Goal: Task Accomplishment & Management: Complete application form

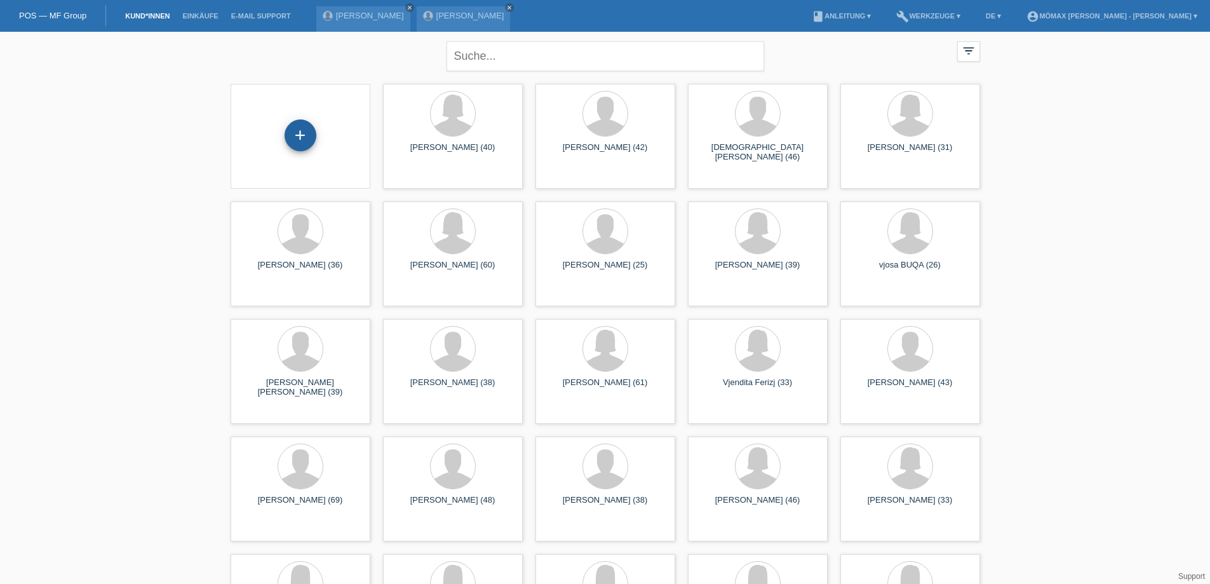
click at [299, 140] on div "+" at bounding box center [301, 135] width 32 height 32
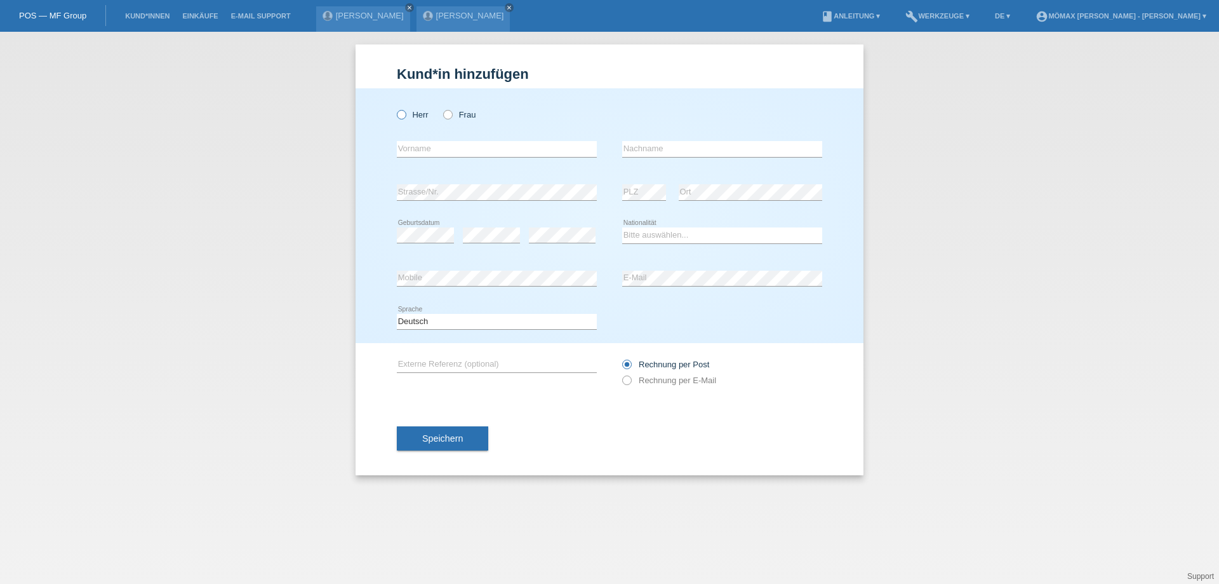
click at [395, 108] on icon at bounding box center [395, 108] width 0 height 0
click at [403, 114] on input "Herr" at bounding box center [401, 114] width 8 height 8
radio input "true"
click at [443, 146] on input "text" at bounding box center [497, 149] width 200 height 16
type input "g"
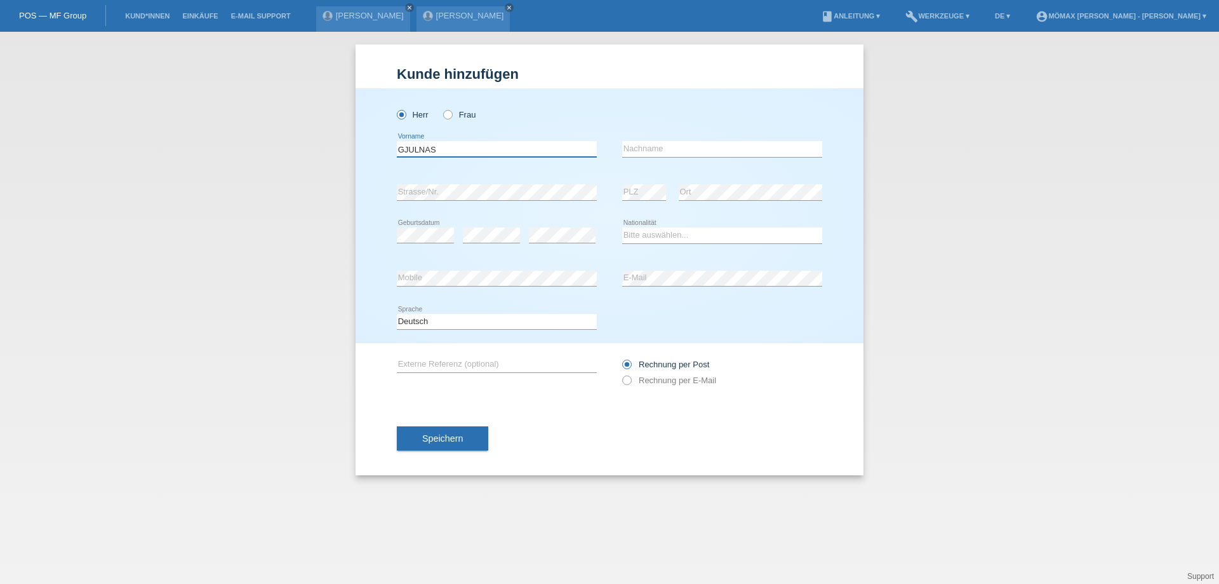
type input "GJULNAS"
click at [659, 144] on input "text" at bounding box center [722, 149] width 200 height 16
type input "ABDULOSKA"
click at [732, 224] on div "Bitte auswählen... Schweiz Deutschland Liechtenstein Österreich ------------ Af…" at bounding box center [722, 235] width 200 height 43
click at [647, 236] on select "Bitte auswählen... Schweiz Deutschland Liechtenstein Österreich ------------ Af…" at bounding box center [722, 234] width 200 height 15
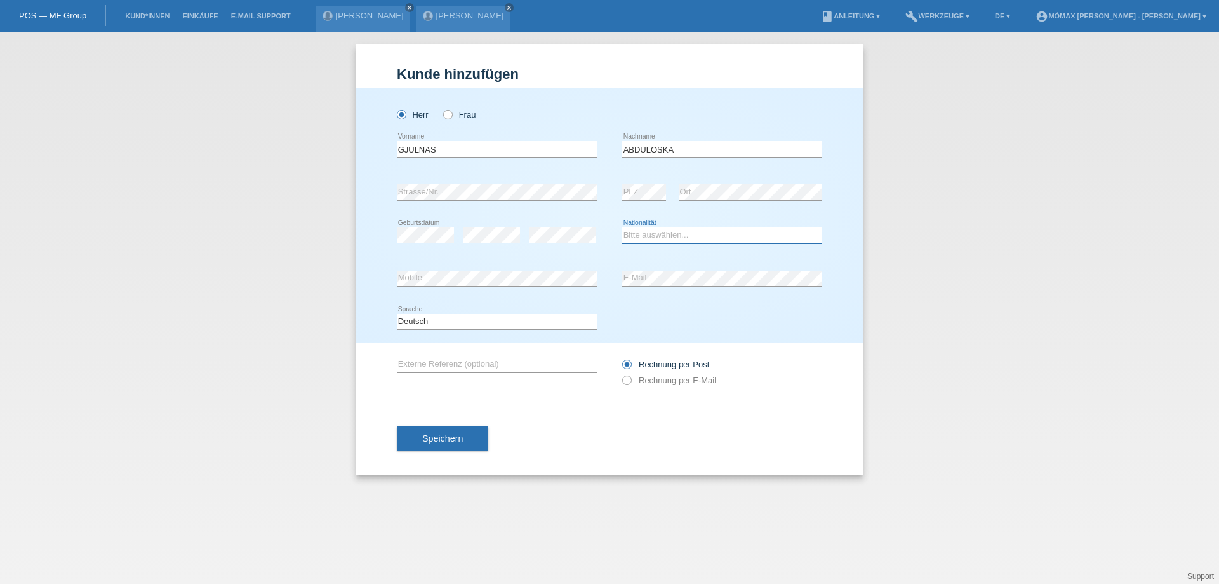
select select "MK"
click at [622, 227] on select "Bitte auswählen... Schweiz Deutschland Liechtenstein Österreich ------------ Af…" at bounding box center [722, 234] width 200 height 15
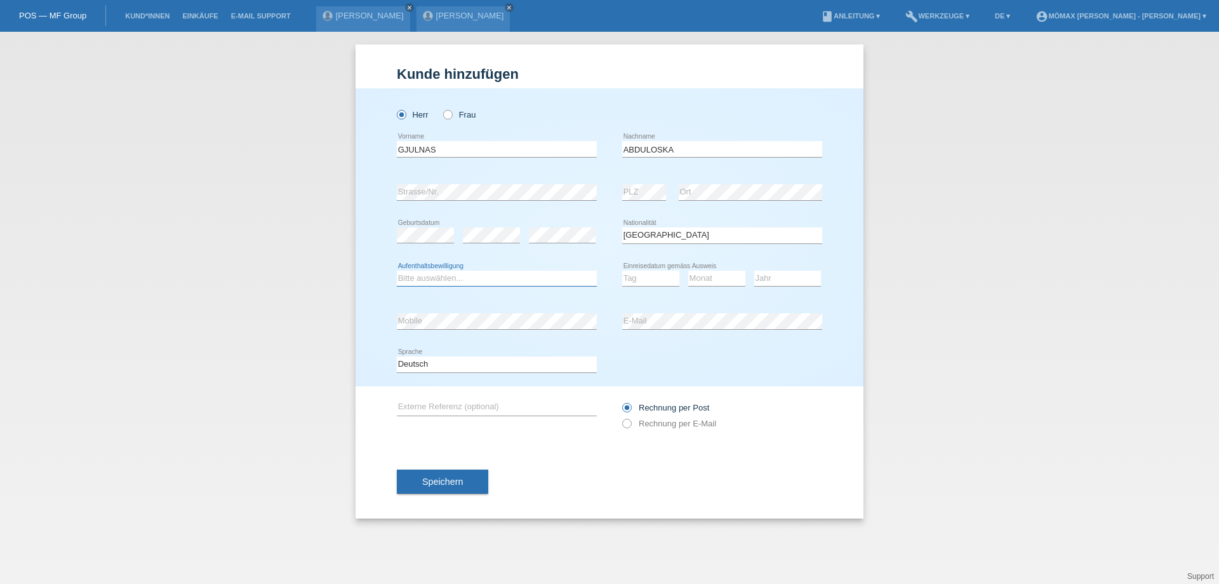
click at [447, 277] on select "Bitte auswählen... C B B - Flüchtlingsstatus Andere" at bounding box center [497, 278] width 200 height 15
select select "B"
click at [397, 271] on select "Bitte auswählen... C B B - Flüchtlingsstatus Andere" at bounding box center [497, 278] width 200 height 15
click at [621, 417] on icon at bounding box center [621, 417] width 0 height 0
click at [626, 420] on input "Rechnung per E-Mail" at bounding box center [626, 427] width 8 height 16
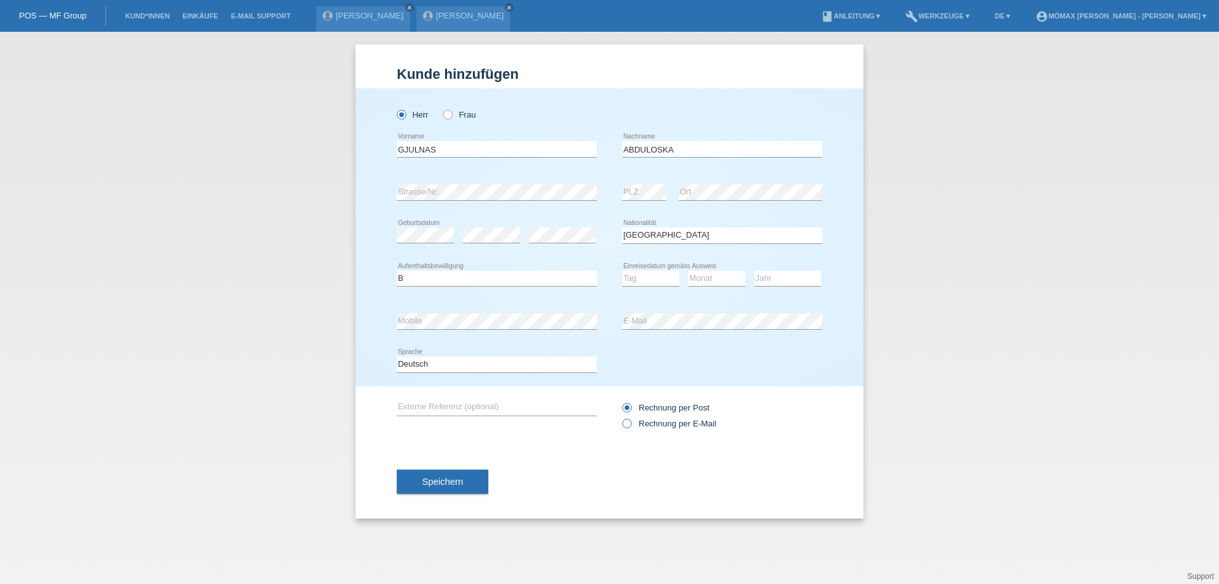
radio input "true"
click at [440, 481] on span "Speichern" at bounding box center [442, 481] width 41 height 10
click at [642, 281] on select "Tag 01 02 03 04 05 06 07 08 09 10 11" at bounding box center [650, 278] width 57 height 15
click at [441, 108] on icon at bounding box center [441, 108] width 0 height 0
click at [450, 112] on input "Frau" at bounding box center [447, 114] width 8 height 8
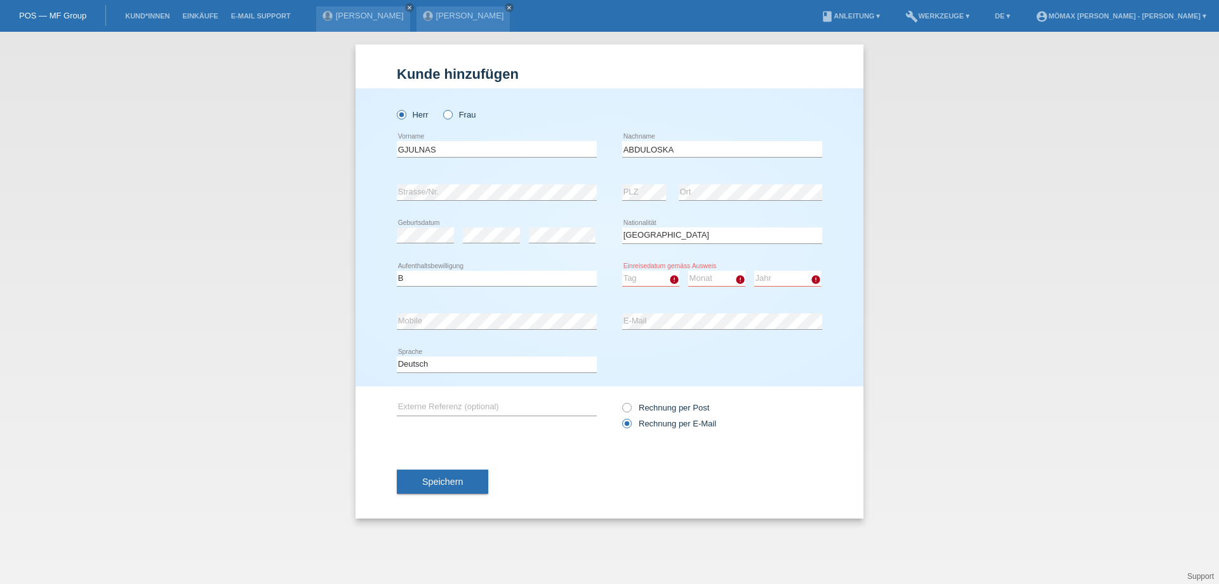
radio input "true"
click at [152, 17] on link "Kund*innen" at bounding box center [147, 16] width 57 height 8
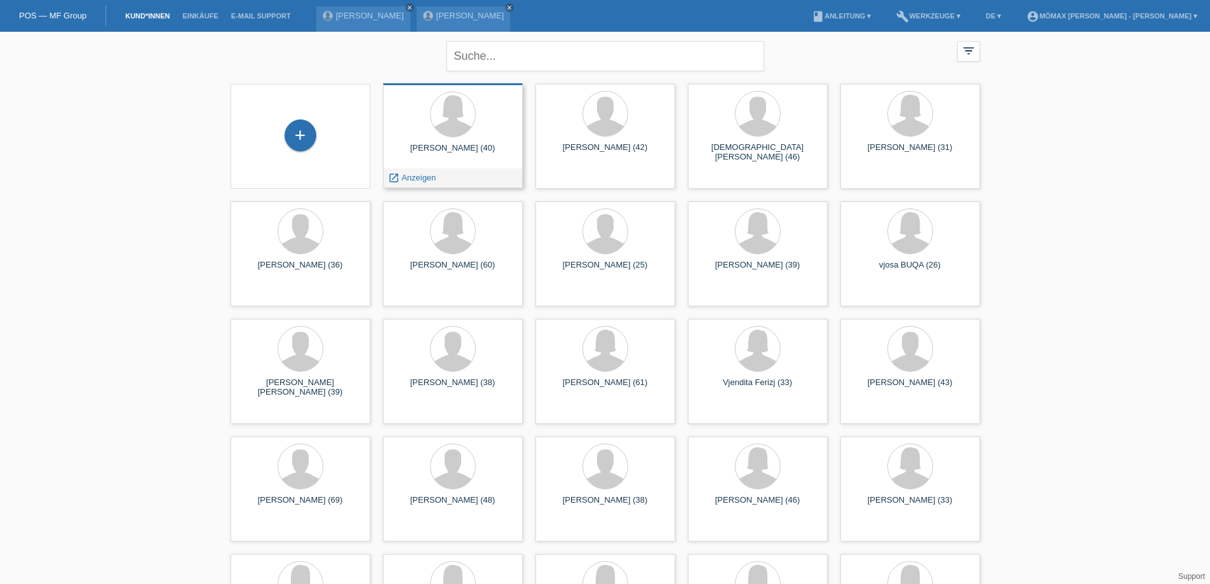
click at [425, 164] on div "GJULNAS ABDULOSKA (40) launch Anzeigen" at bounding box center [453, 135] width 140 height 105
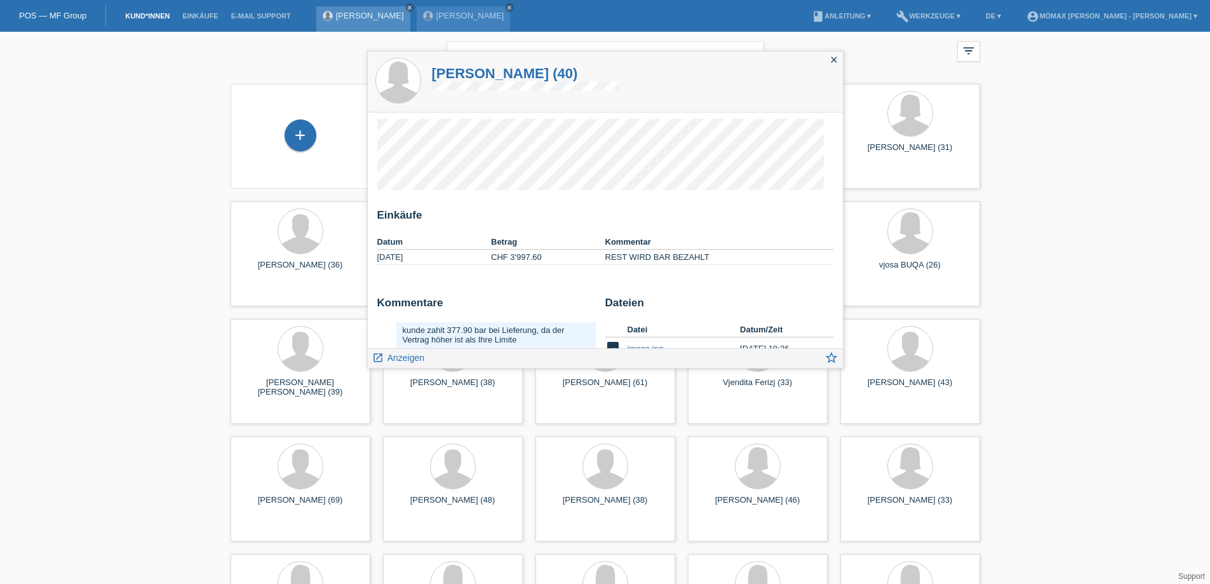
click at [380, 22] on div "GJULNAS ABDULOSKA close" at bounding box center [363, 18] width 94 height 25
click at [384, 11] on link "[PERSON_NAME]" at bounding box center [370, 16] width 68 height 10
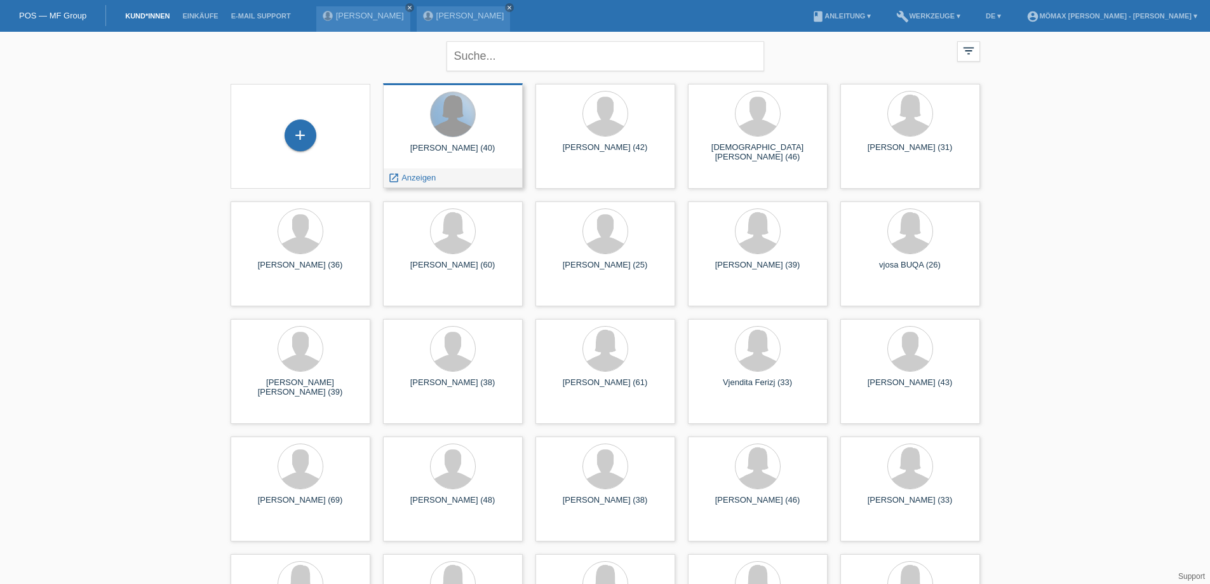
click at [460, 111] on div at bounding box center [453, 114] width 44 height 44
click at [404, 177] on span "Anzeigen" at bounding box center [418, 178] width 34 height 10
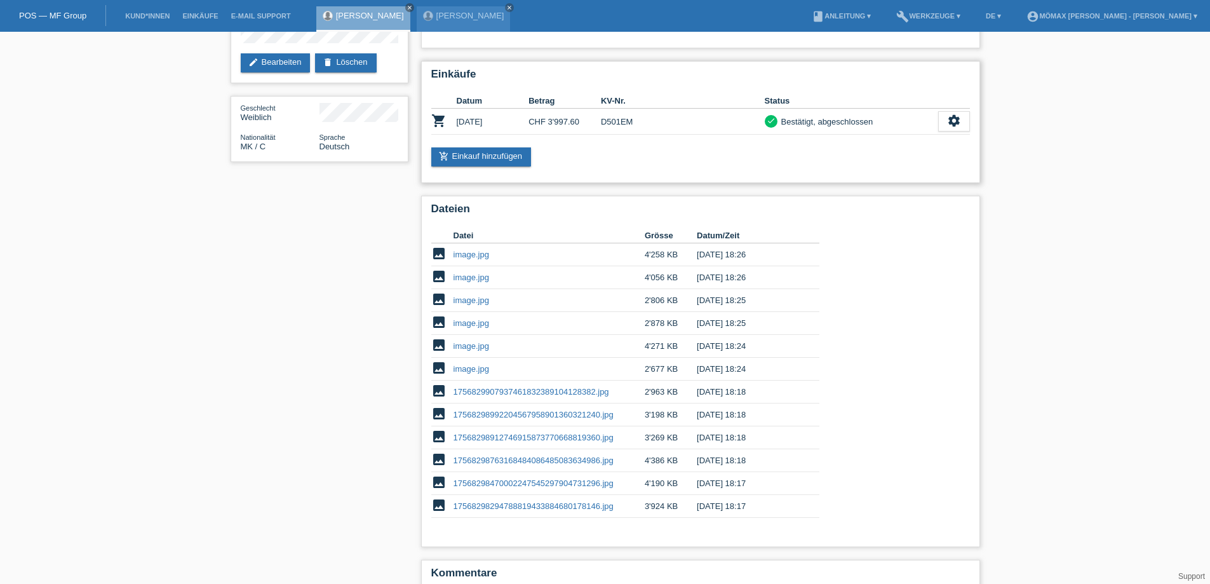
scroll to position [229, 0]
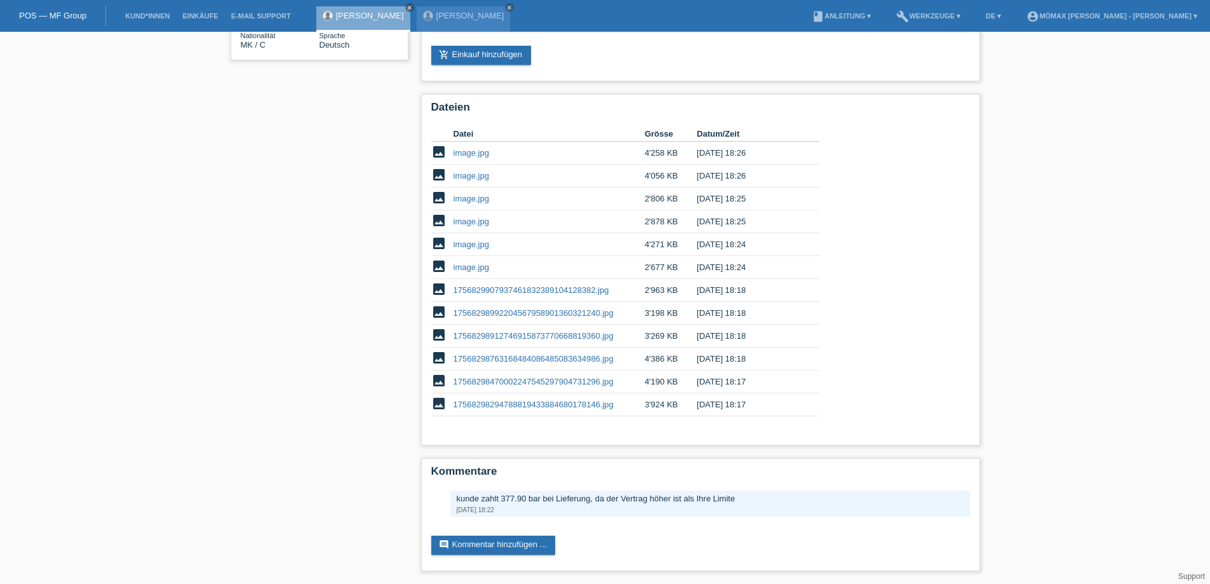
click at [361, 11] on link "[PERSON_NAME]" at bounding box center [370, 16] width 68 height 10
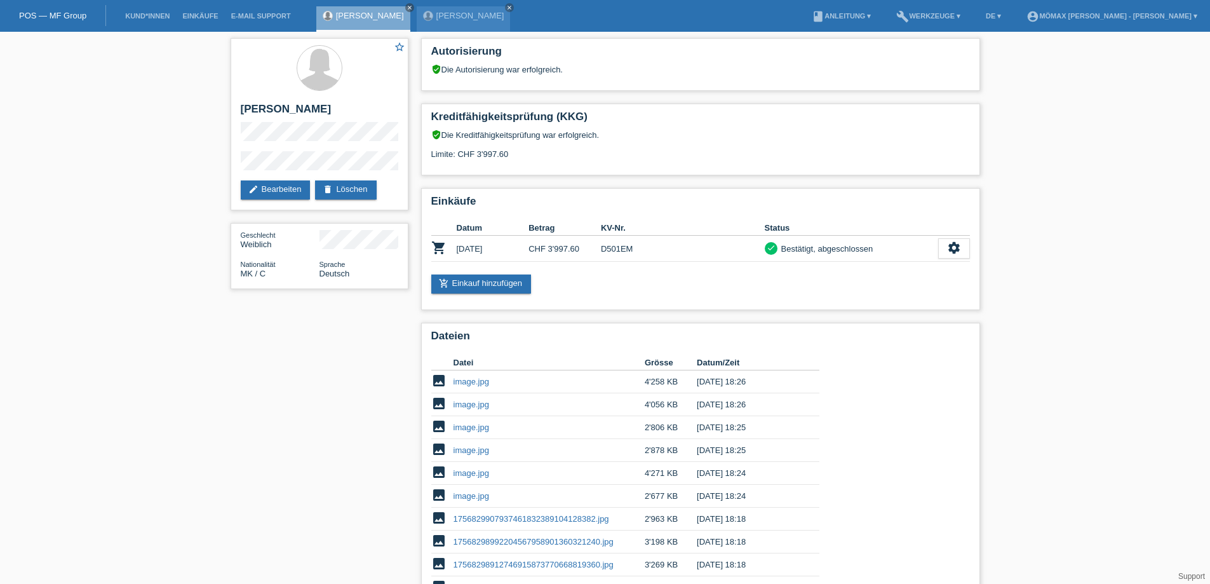
click at [365, 17] on link "[PERSON_NAME]" at bounding box center [370, 16] width 68 height 10
click at [147, 19] on link "Kund*innen" at bounding box center [147, 16] width 57 height 8
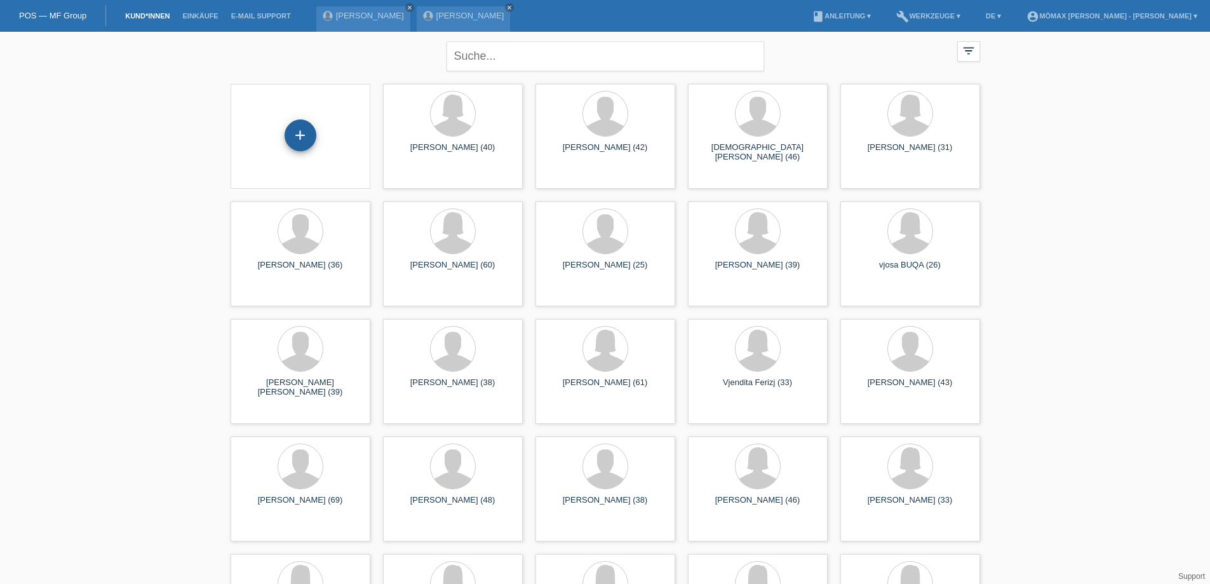
click at [293, 132] on div "+" at bounding box center [300, 135] width 30 height 22
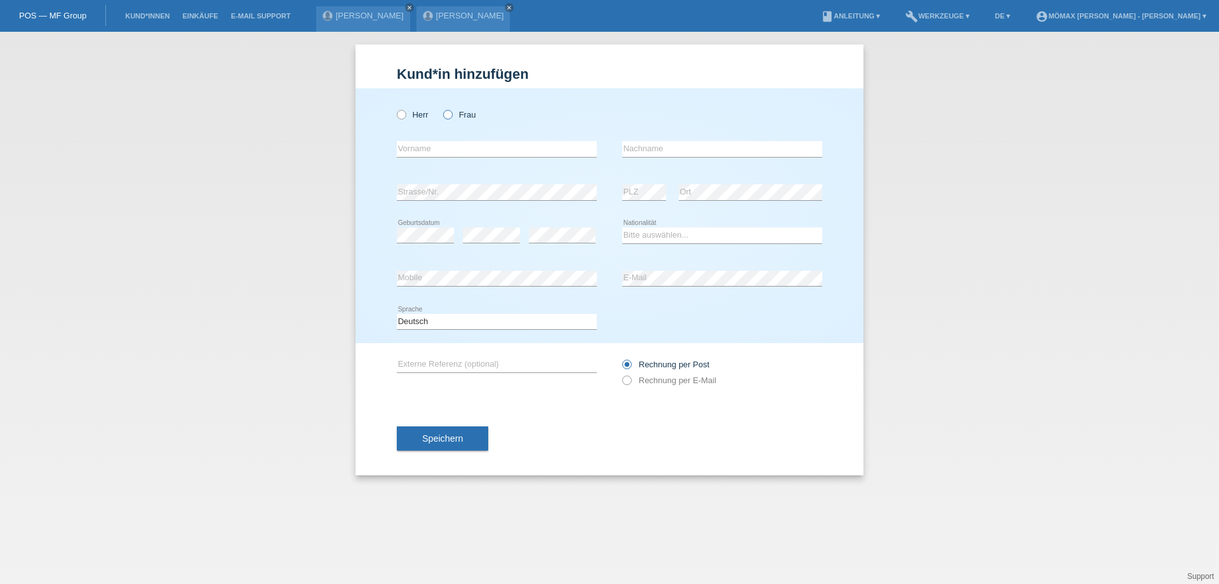
click at [441, 108] on icon at bounding box center [441, 108] width 0 height 0
click at [446, 116] on input "Frau" at bounding box center [447, 114] width 8 height 8
radio input "true"
click at [433, 150] on input "text" at bounding box center [497, 149] width 200 height 16
type input "GJULNAS"
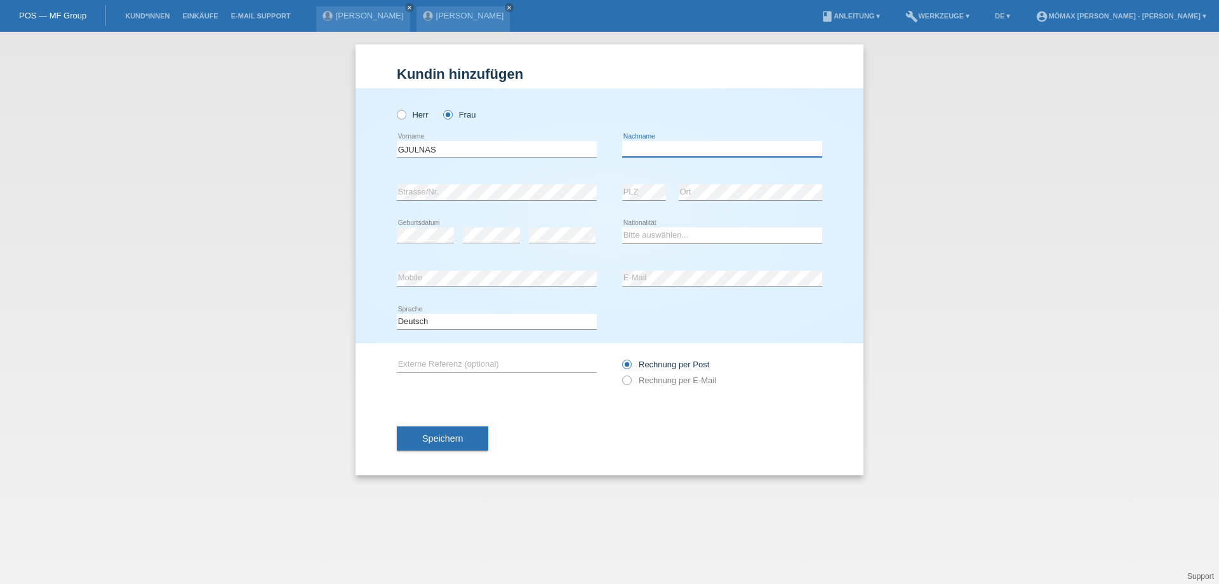
click at [660, 153] on input "text" at bounding box center [722, 149] width 200 height 16
type input "ABDULOSKA"
click at [376, 16] on link "[PERSON_NAME]" at bounding box center [370, 16] width 68 height 10
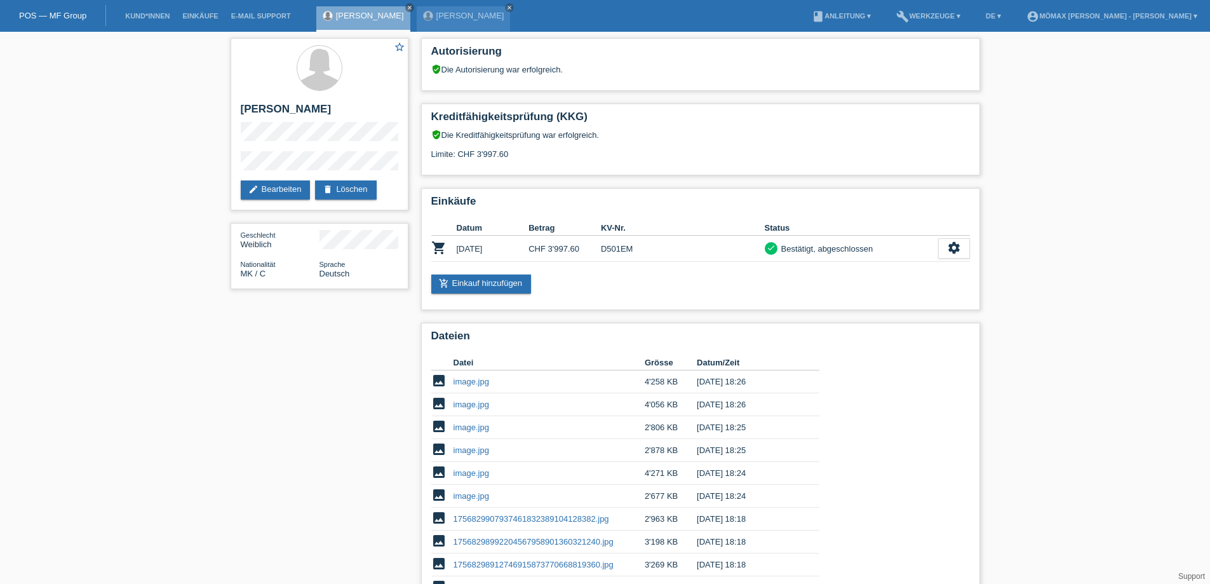
click at [161, 11] on li "Kund*innen" at bounding box center [147, 16] width 57 height 32
click at [152, 18] on link "Kund*innen" at bounding box center [147, 16] width 57 height 8
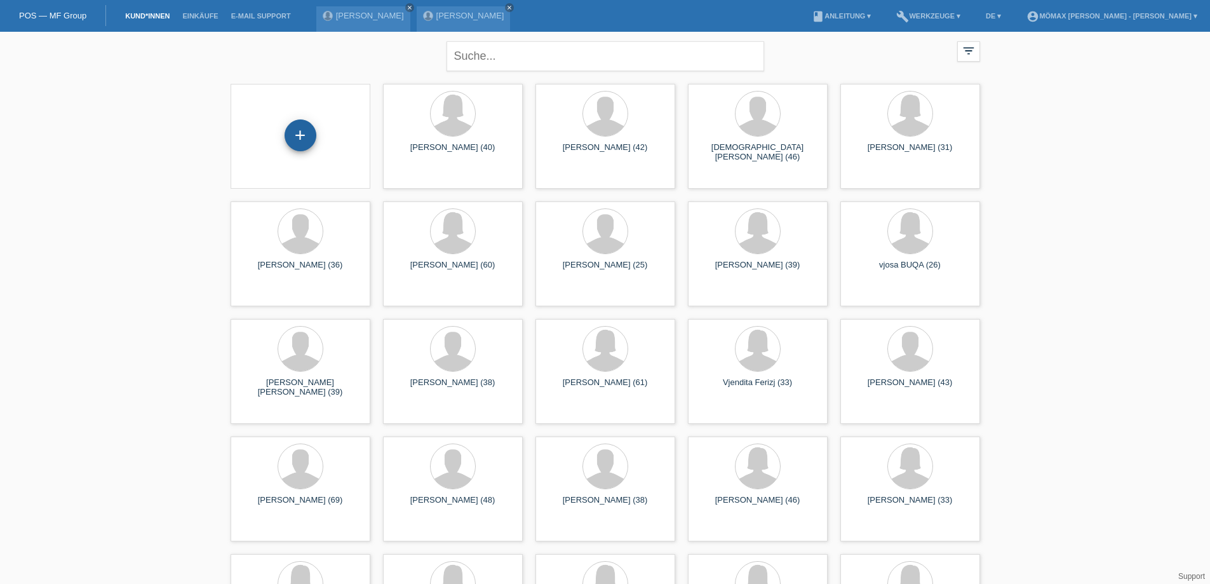
click at [288, 136] on div "+" at bounding box center [300, 135] width 30 height 22
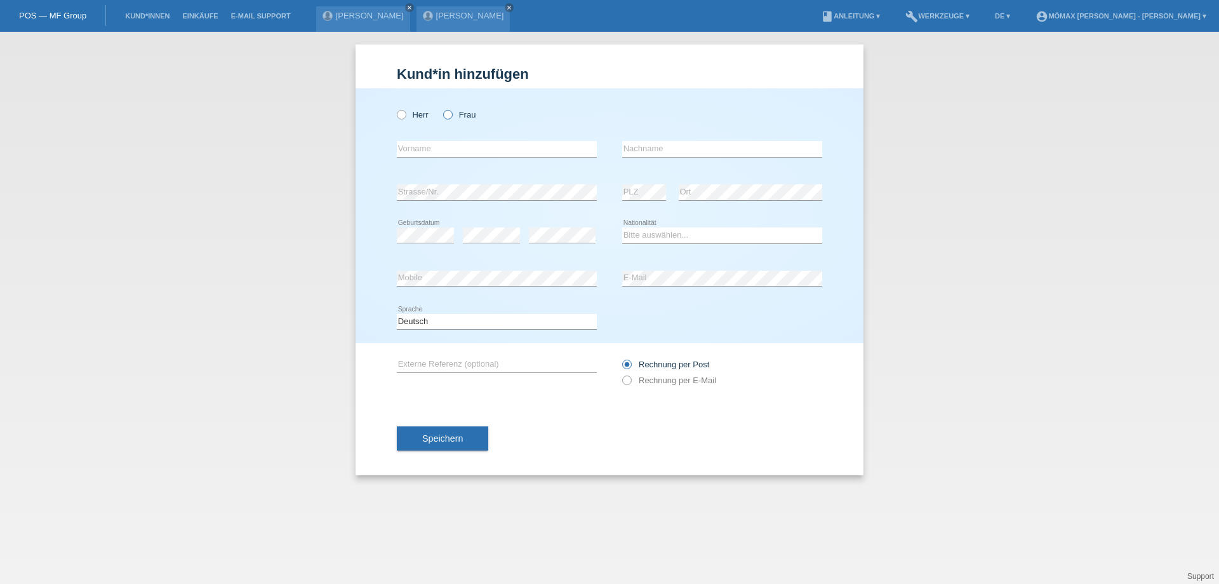
click at [441, 108] on icon at bounding box center [441, 108] width 0 height 0
click at [452, 115] on input "Frau" at bounding box center [447, 114] width 8 height 8
radio input "true"
click at [433, 147] on input "text" at bounding box center [497, 149] width 200 height 16
type input "GJULNAS"
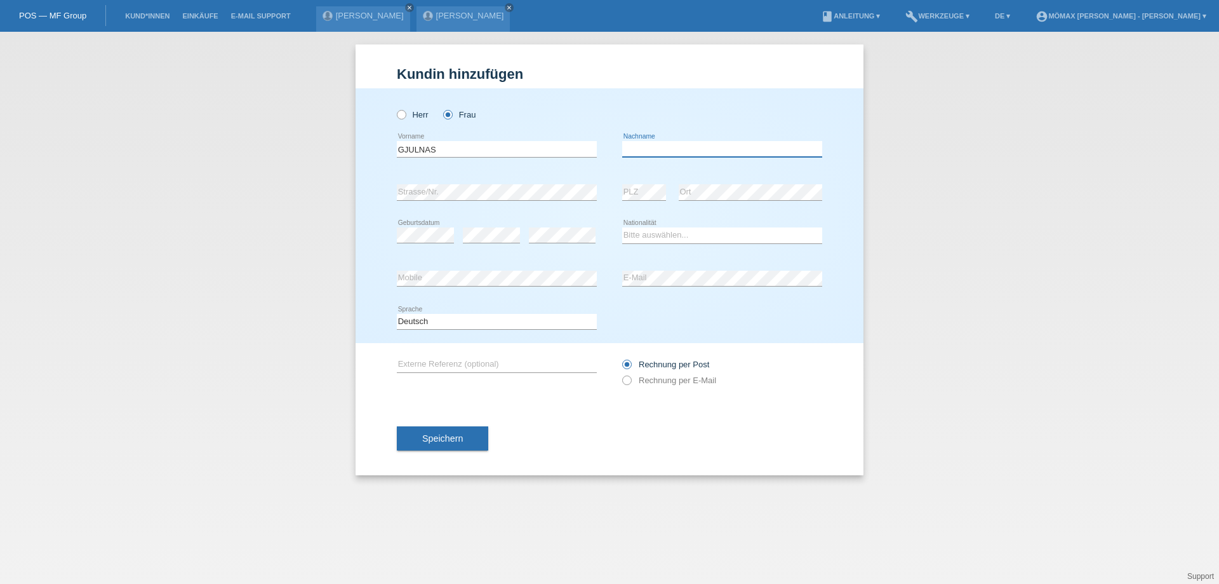
click at [669, 152] on input "text" at bounding box center [722, 149] width 200 height 16
type input "ABDULOSKA"
click at [683, 230] on select "Bitte auswählen... Schweiz Deutschland Liechtenstein Österreich ------------ Af…" at bounding box center [722, 234] width 200 height 15
click at [644, 238] on select "Bitte auswählen... Schweiz Deutschland Liechtenstein Österreich ------------ Af…" at bounding box center [722, 234] width 200 height 15
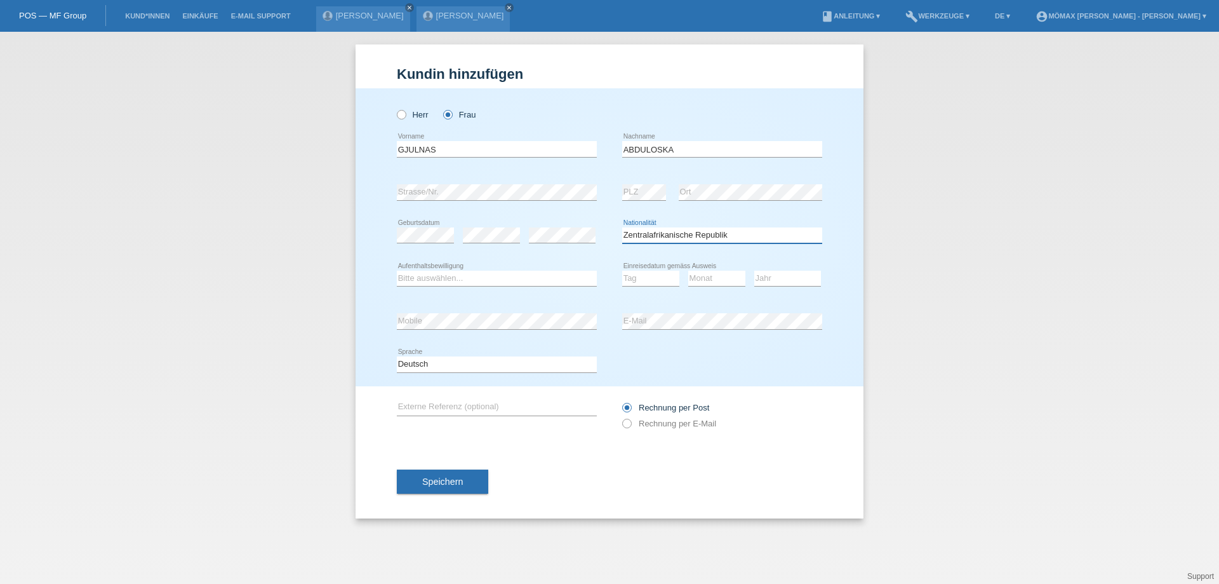
click at [673, 235] on select "Bitte auswählen... Schweiz Deutschland Liechtenstein Österreich ------------ Af…" at bounding box center [722, 234] width 200 height 15
click at [688, 232] on select "Bitte auswählen... Schweiz Deutschland Liechtenstein Österreich ------------ Af…" at bounding box center [722, 234] width 200 height 15
select select "MK"
click at [622, 227] on select "Bitte auswählen... Schweiz Deutschland Liechtenstein Österreich ------------ Af…" at bounding box center [722, 234] width 200 height 15
click at [427, 277] on select "Bitte auswählen... C B B - Flüchtlingsstatus Andere" at bounding box center [497, 278] width 200 height 15
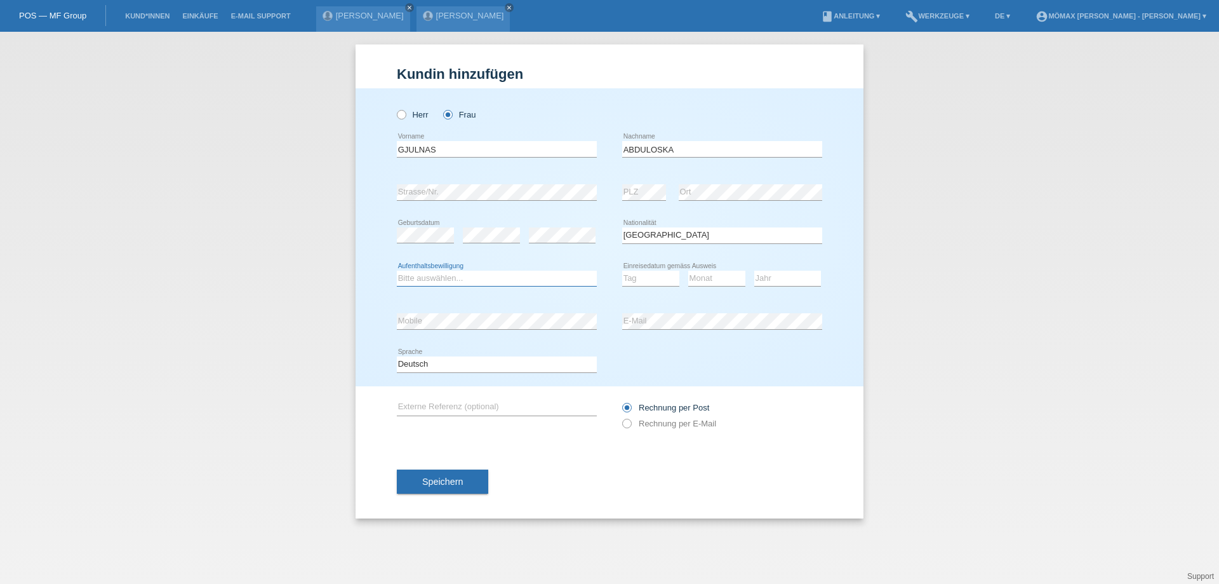
select select "C"
click at [397, 271] on select "Bitte auswählen... C B B - Flüchtlingsstatus Andere" at bounding box center [497, 278] width 200 height 15
click at [659, 273] on select "Tag 01 02 03 04 05 06 07 08 09 10 11" at bounding box center [650, 278] width 57 height 15
select select "27"
click at [710, 279] on select "Monat 01 02 03 04 05 06 07 08 09 10 11" at bounding box center [716, 278] width 57 height 15
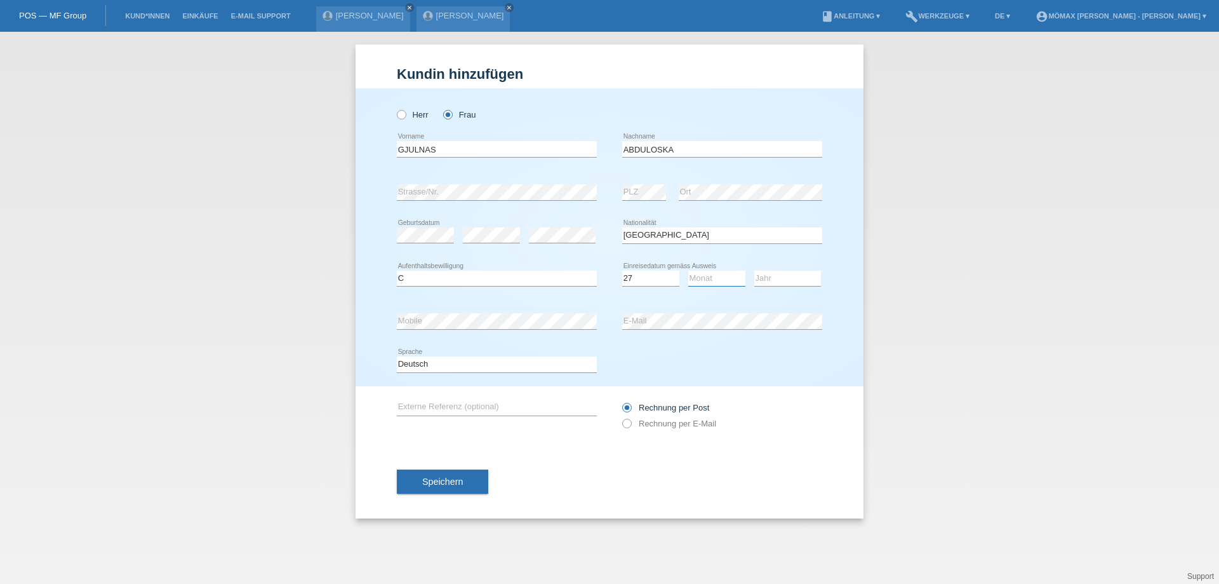
select select "08"
click at [688, 271] on select "Monat 01 02 03 04 05 06 07 08 09 10 11" at bounding box center [716, 278] width 57 height 15
click at [786, 276] on select "Jahr 2025 2024 2023 2022 2021 2020 2019 2018 2017 2016 2015 2014 2013 2012 2011…" at bounding box center [788, 278] width 67 height 15
select select "2003"
click at [755, 271] on select "Jahr 2025 2024 2023 2022 2021 2020 2019 2018 2017 2016 2015 2014 2013 2012 2011…" at bounding box center [788, 278] width 67 height 15
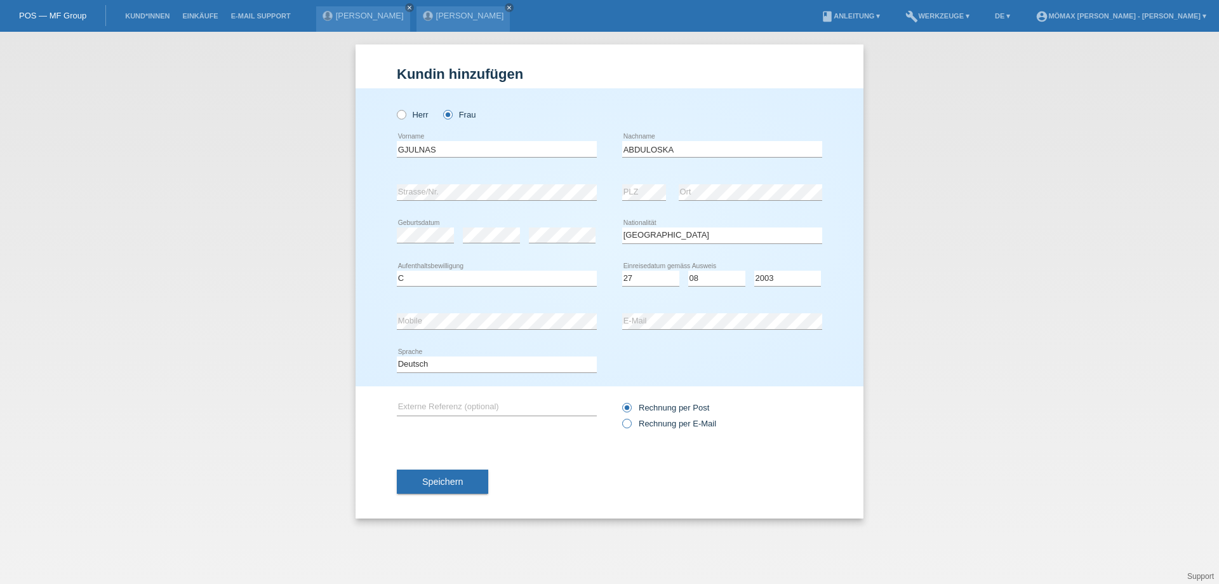
click at [632, 424] on label "Rechnung per E-Mail" at bounding box center [669, 424] width 94 height 10
click at [631, 424] on input "Rechnung per E-Mail" at bounding box center [626, 427] width 8 height 16
radio input "true"
click at [453, 474] on button "Speichern" at bounding box center [442, 481] width 91 height 24
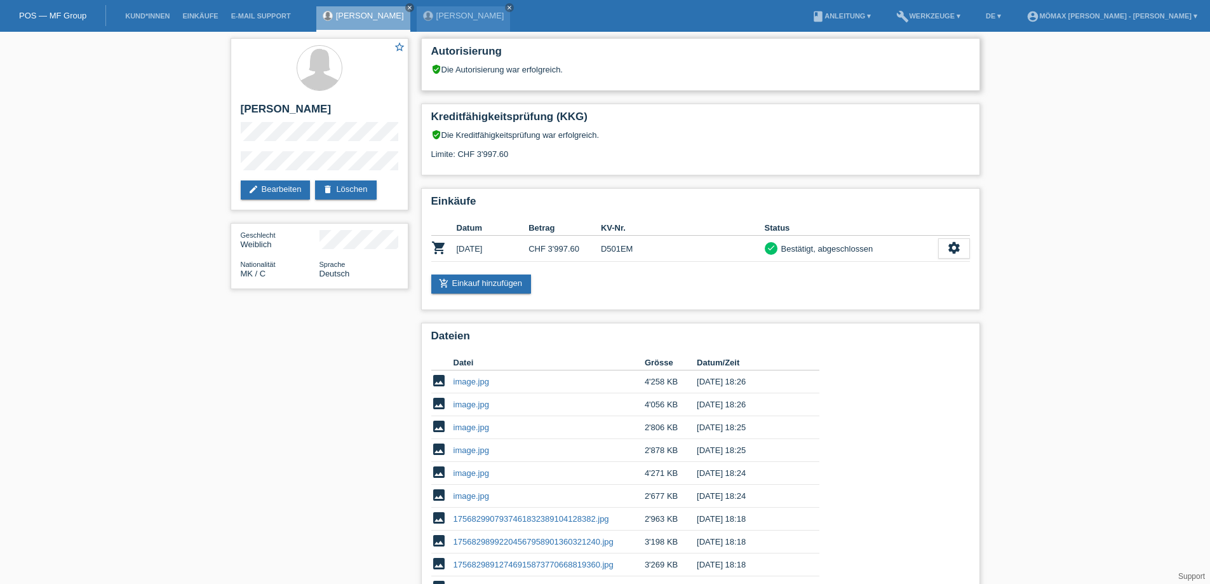
click at [571, 65] on div "verified_user Die Autorisierung war erfolgreich." at bounding box center [700, 69] width 539 height 10
click at [143, 18] on link "Kund*innen" at bounding box center [147, 16] width 57 height 8
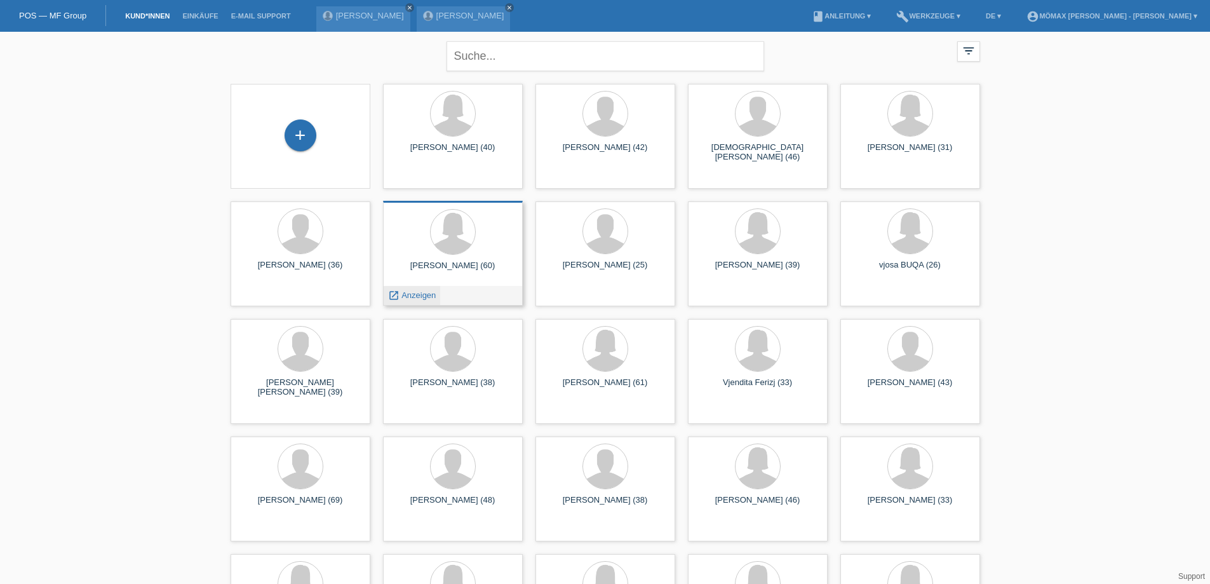
click at [431, 292] on span "Anzeigen" at bounding box center [418, 295] width 34 height 10
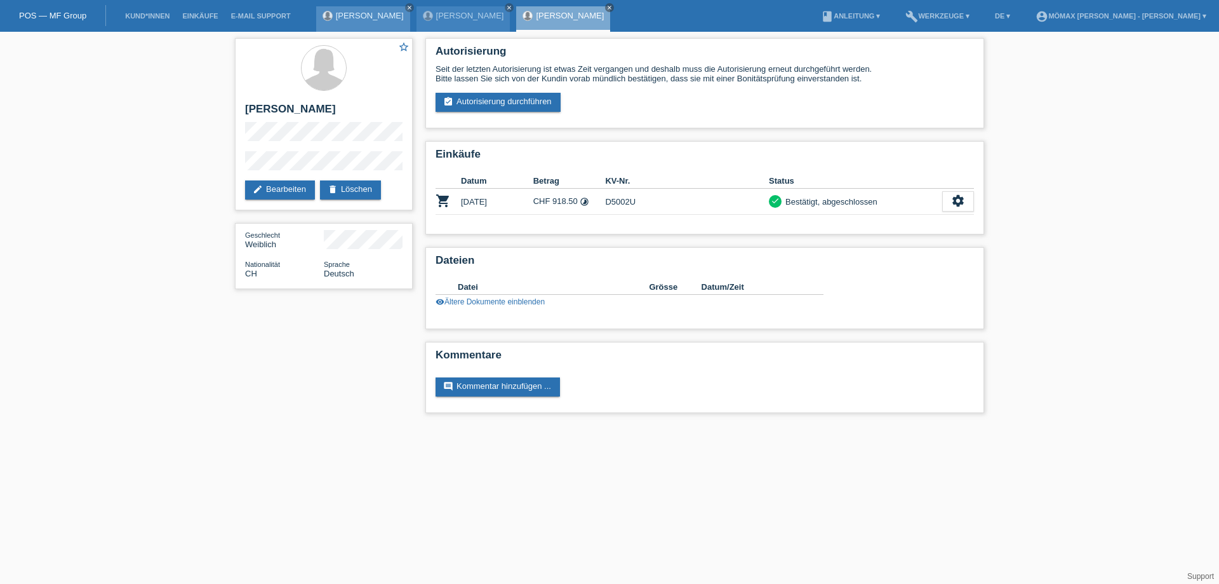
click at [404, 13] on link "[PERSON_NAME]" at bounding box center [370, 16] width 68 height 10
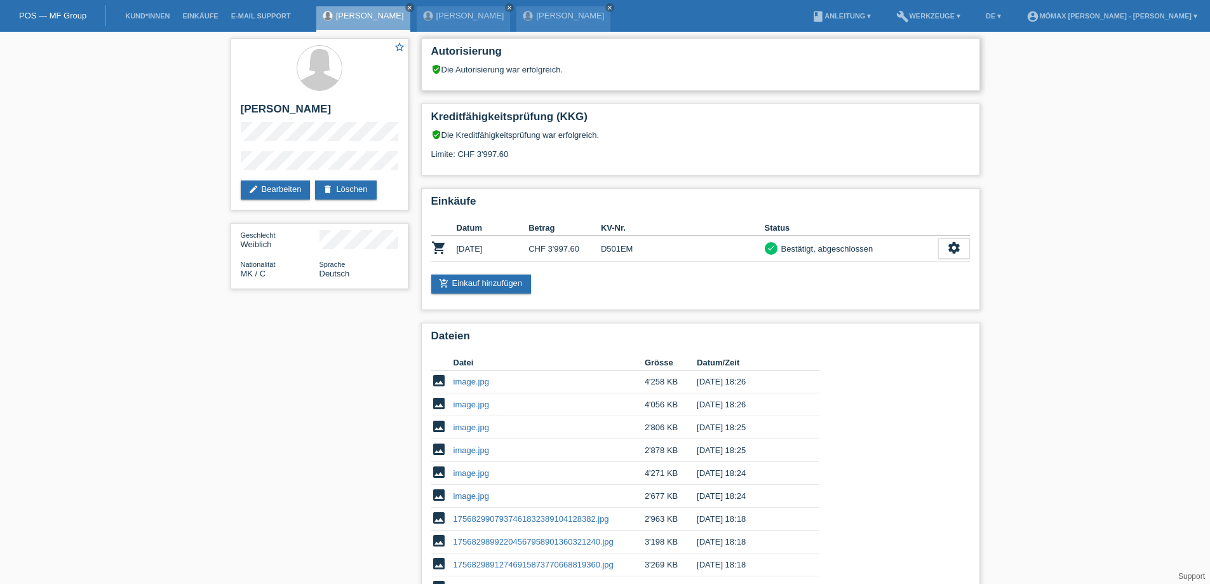
click at [542, 58] on h2 "Autorisierung" at bounding box center [700, 54] width 539 height 19
click at [502, 286] on link "add_shopping_cart Einkauf hinzufügen" at bounding box center [481, 283] width 100 height 19
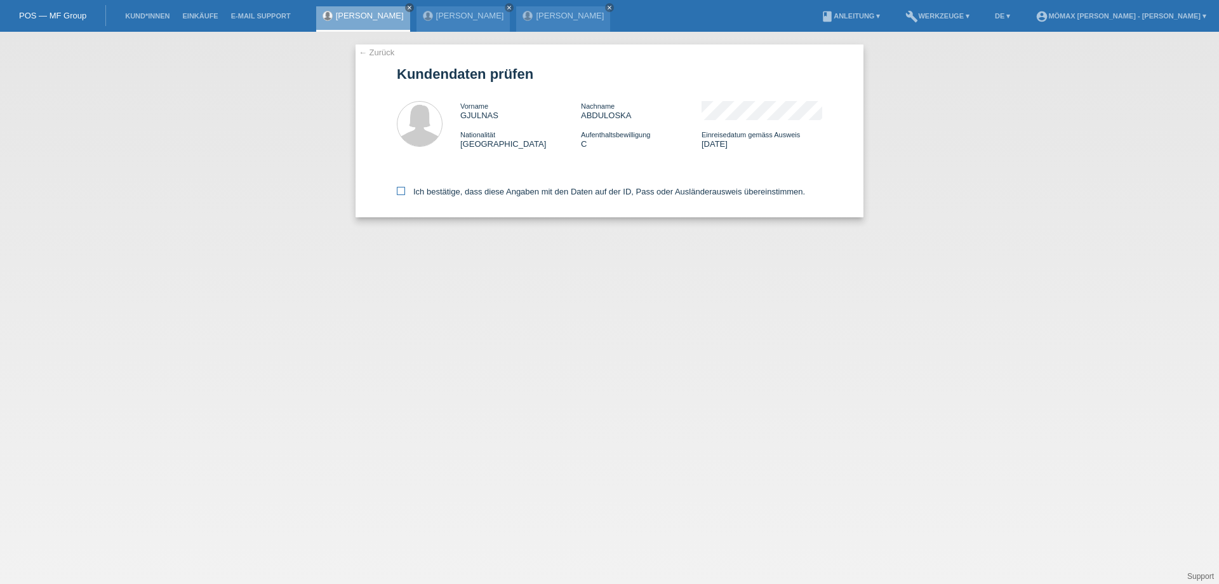
click at [400, 192] on icon at bounding box center [401, 191] width 8 height 8
click at [400, 192] on input "Ich bestätige, dass diese Angaben mit den Daten auf der ID, Pass oder Ausländer…" at bounding box center [401, 191] width 8 height 8
checkbox input "true"
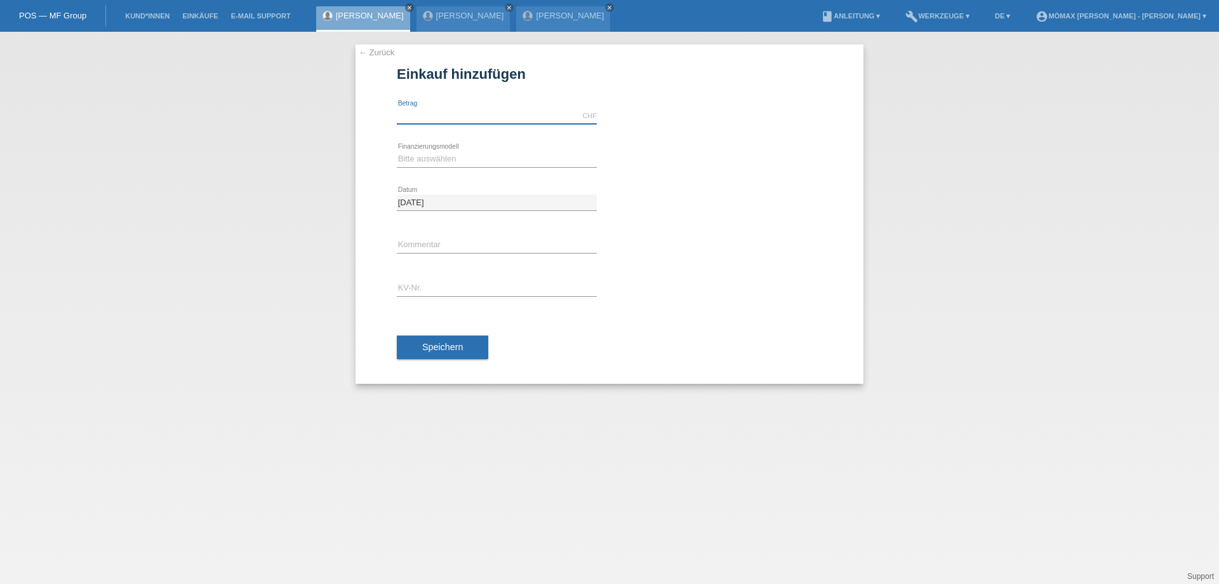
click at [434, 113] on input "text" at bounding box center [497, 116] width 200 height 16
type input "849.95"
click at [450, 154] on select "Bitte auswählen Kauf auf Rechnung mit Teilzahlungsoption Fixe Raten - Zinsübern…" at bounding box center [497, 158] width 200 height 15
select select "112"
click at [397, 151] on select "Bitte auswählen Kauf auf Rechnung mit Teilzahlungsoption Fixe Raten - Zinsübern…" at bounding box center [497, 158] width 200 height 15
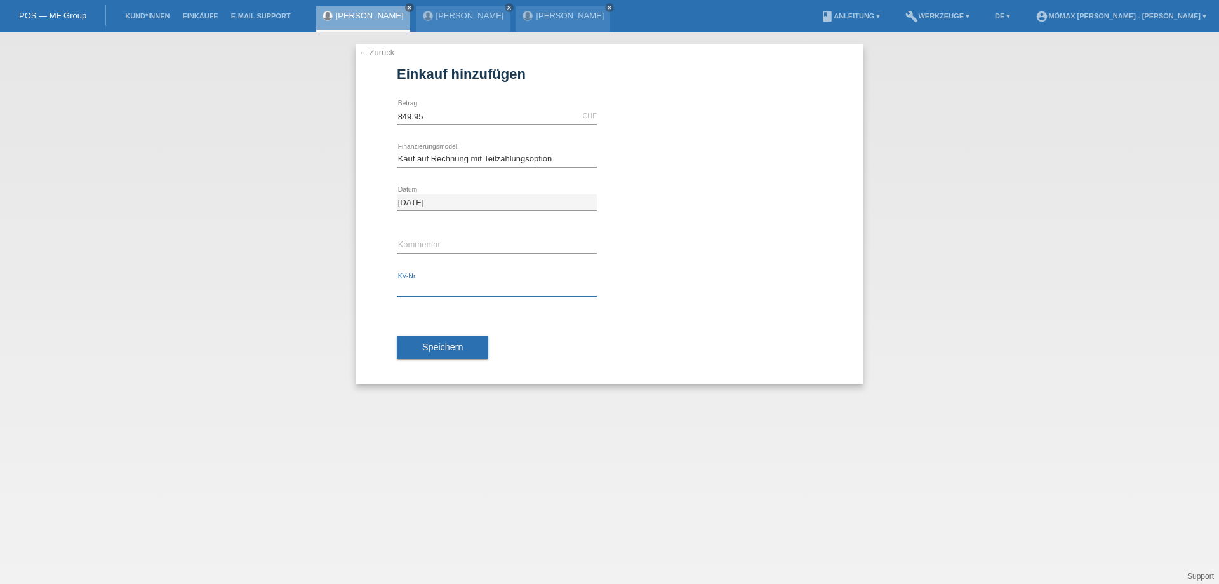
click at [416, 290] on input "text" at bounding box center [497, 289] width 200 height 16
type input "D5006R"
click at [474, 343] on button "Speichern" at bounding box center [442, 347] width 91 height 24
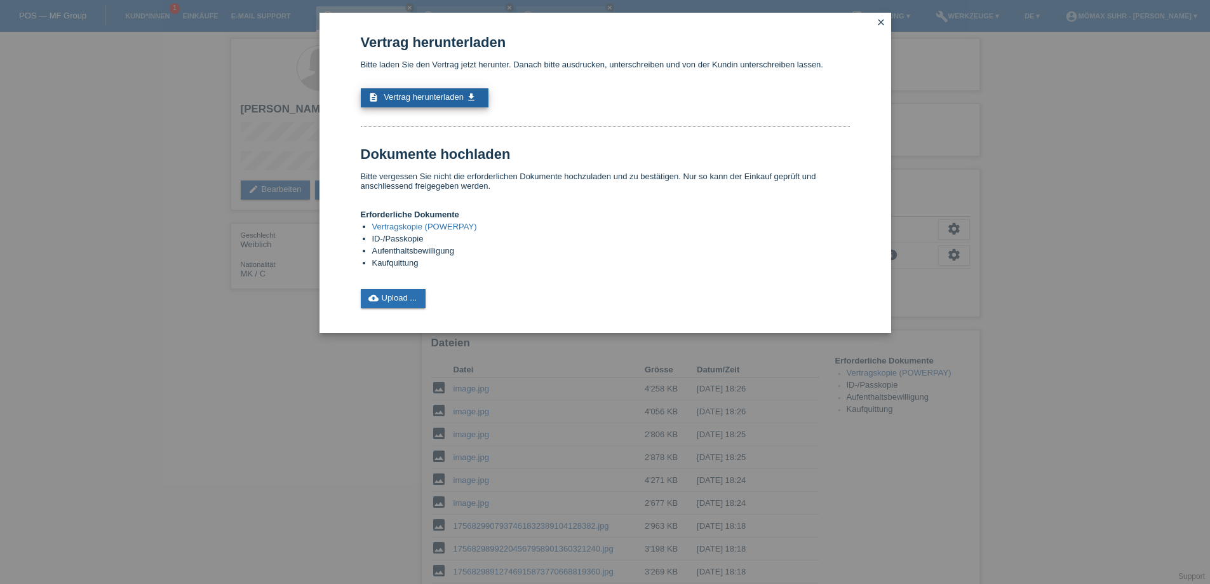
click at [435, 94] on span "Vertrag herunterladen" at bounding box center [424, 97] width 80 height 10
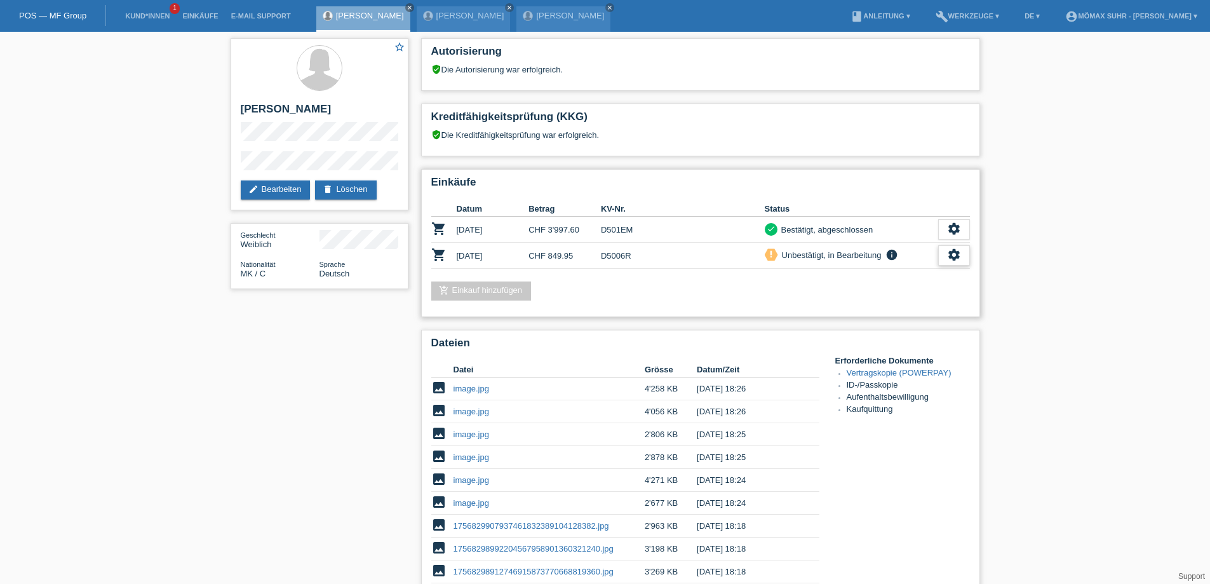
click at [956, 253] on icon "settings" at bounding box center [954, 255] width 14 height 14
click at [892, 333] on span "Kundin ist vom Kauf zurückgetreten..." at bounding box center [916, 332] width 184 height 15
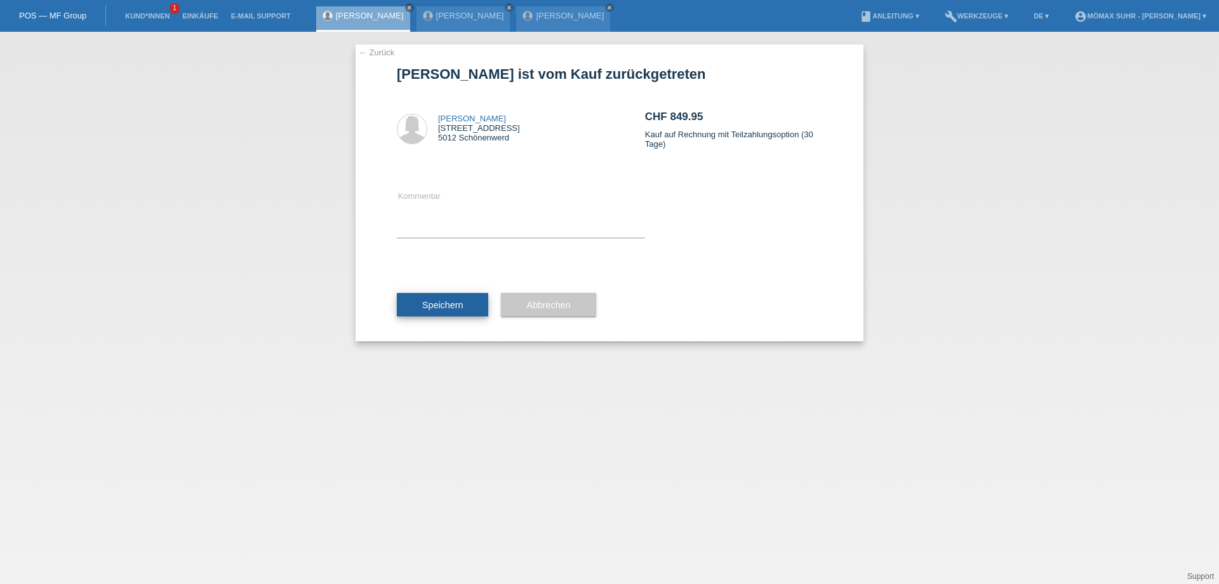
click at [438, 308] on span "Speichern" at bounding box center [442, 305] width 41 height 10
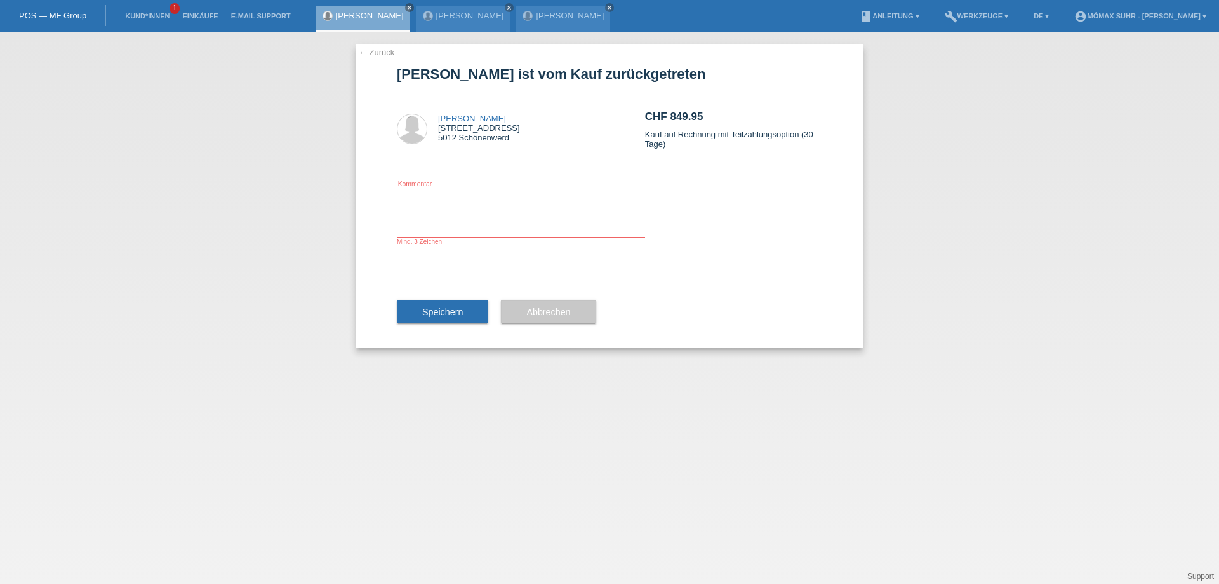
click at [426, 231] on textarea at bounding box center [521, 213] width 248 height 49
type textarea "fehler"
click at [450, 317] on button "Speichern" at bounding box center [442, 312] width 91 height 24
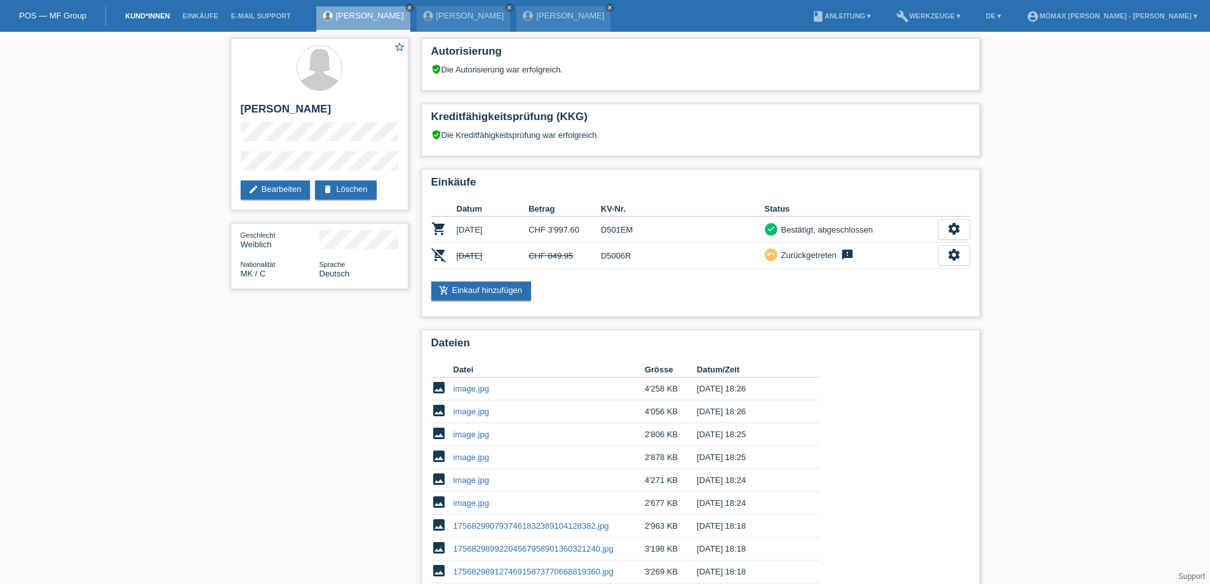
click at [144, 18] on link "Kund*innen" at bounding box center [147, 16] width 57 height 8
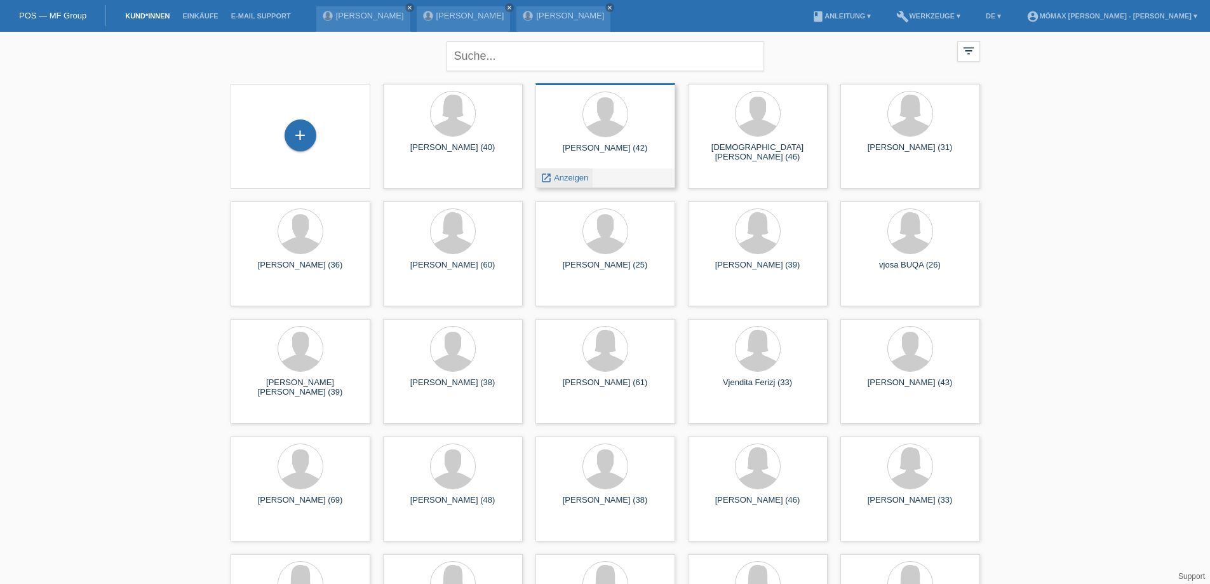
click at [574, 178] on span "Anzeigen" at bounding box center [571, 178] width 34 height 10
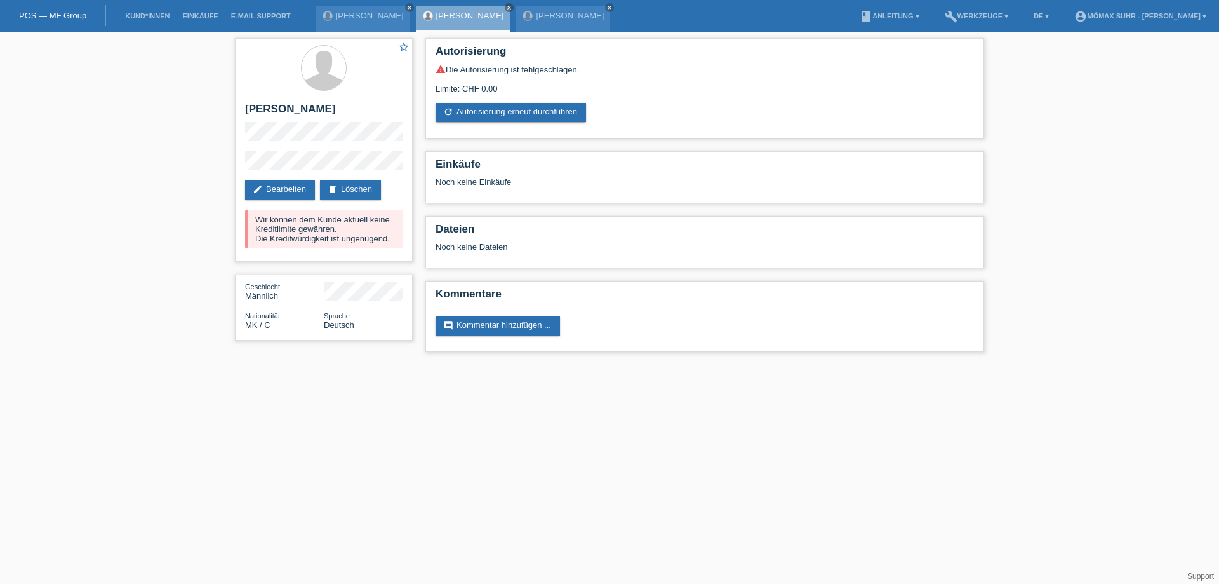
click at [377, 32] on div "star_border [PERSON_NAME] edit Bearbeiten delete Löschen Wir können dem Kunde a…" at bounding box center [324, 192] width 191 height 321
click at [377, 25] on div "[PERSON_NAME] close" at bounding box center [363, 18] width 94 height 25
click at [367, 18] on link "[PERSON_NAME]" at bounding box center [370, 16] width 68 height 10
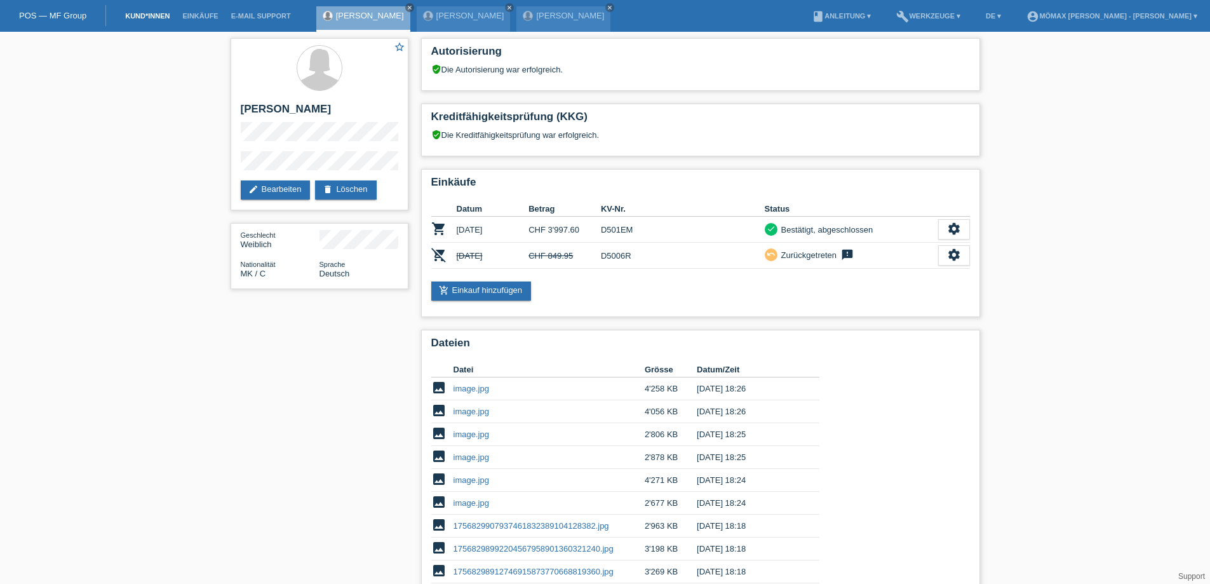
click at [149, 12] on link "Kund*innen" at bounding box center [147, 16] width 57 height 8
